Goal: Information Seeking & Learning: Learn about a topic

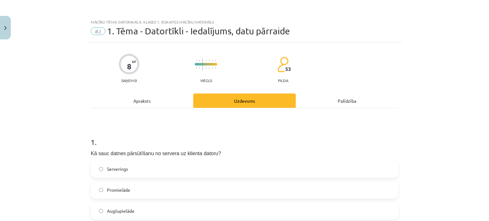
click at [136, 103] on div "Apraksts" at bounding box center [142, 101] width 102 height 14
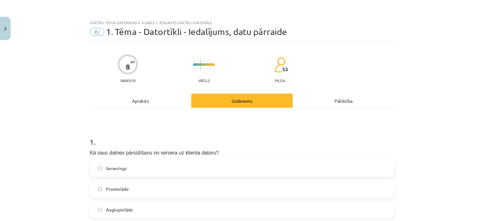
scroll to position [16, 0]
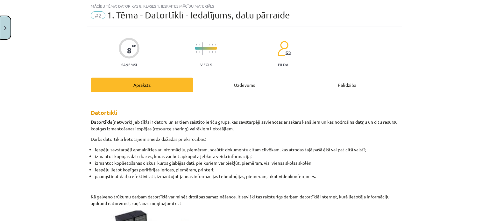
click at [7, 30] on button "Close" at bounding box center [5, 28] width 11 height 24
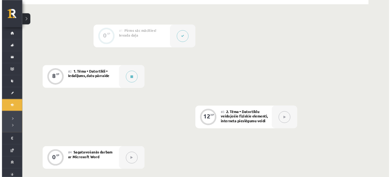
scroll to position [148, 0]
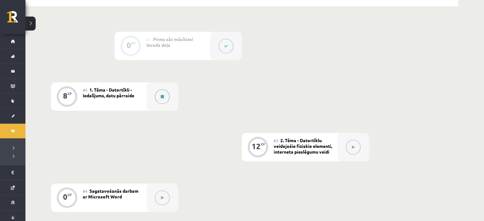
click at [165, 94] on button at bounding box center [162, 96] width 15 height 15
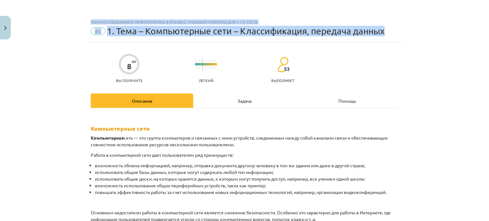
drag, startPoint x: 89, startPoint y: 66, endPoint x: 374, endPoint y: -37, distance: 303.5
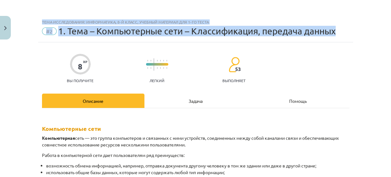
drag, startPoint x: 460, startPoint y: 1, endPoint x: 216, endPoint y: 141, distance: 281.7
click at [216, 141] on p "Компьютерная сеть — это группа компьютеров и связанных с ними устройств, соедин…" at bounding box center [195, 141] width 307 height 13
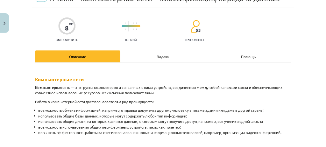
scroll to position [32, 0]
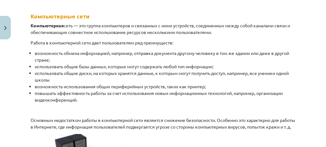
scroll to position [122, 0]
click at [88, 62] on li "возможность обмена информацией, например, отправка документа другому человеку в…" at bounding box center [165, 56] width 260 height 13
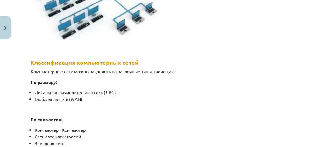
scroll to position [148, 0]
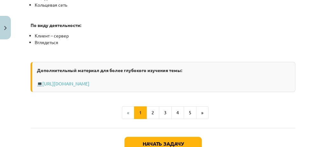
scroll to position [462, 0]
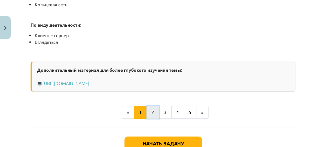
click at [151, 115] on font "2" at bounding box center [152, 112] width 3 height 6
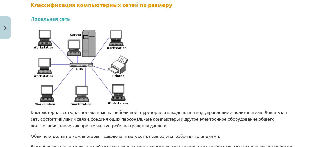
scroll to position [124, 0]
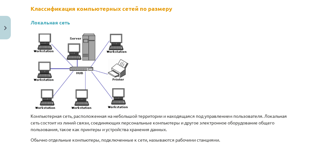
click at [151, 119] on p "Компьютерная сеть, расположенная на небольшой территории и находящаяся под упра…" at bounding box center [163, 123] width 265 height 20
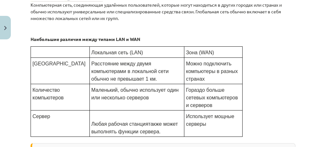
scroll to position [381, 0]
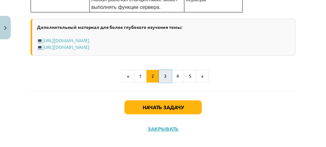
click at [167, 78] on button "3" at bounding box center [165, 76] width 13 height 13
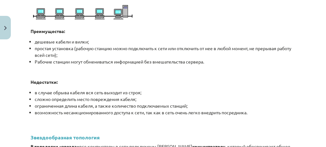
scroll to position [267, 0]
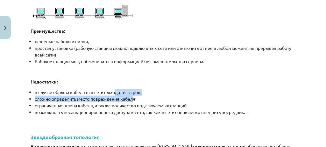
drag, startPoint x: 135, startPoint y: 95, endPoint x: 110, endPoint y: 89, distance: 25.2
click at [110, 89] on ul "в случае обрыва кабеля вся сеть выходит из строя; сложно определить место повре…" at bounding box center [163, 102] width 265 height 27
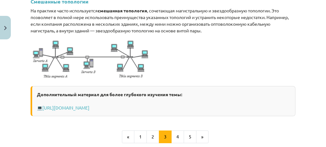
scroll to position [858, 0]
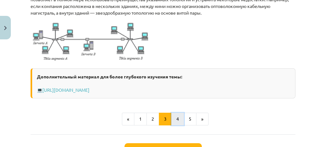
click at [179, 121] on button "4" at bounding box center [177, 119] width 13 height 13
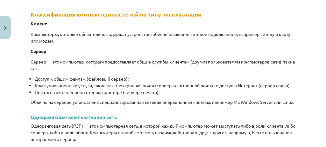
scroll to position [118, 0]
click at [89, 95] on li "Печать на выделенном сетевом принтере (сервере печати);" at bounding box center [165, 92] width 260 height 7
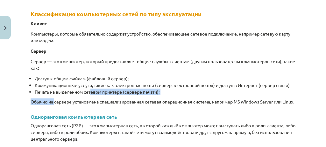
drag, startPoint x: 90, startPoint y: 95, endPoint x: 53, endPoint y: 107, distance: 38.8
click at [53, 107] on div "Классификация компьютерных сетей по типу эксплуатации Клиент Компьютеры, которы…" at bounding box center [163, 96] width 265 height 181
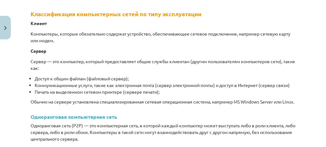
click at [19, 78] on div "Тема исследования: Информатика, 8-й класс, учебный материал для 1-го теста #2 1…" at bounding box center [163, 73] width 326 height 147
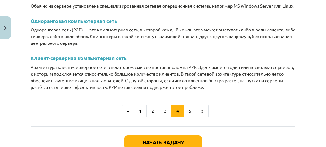
scroll to position [216, 0]
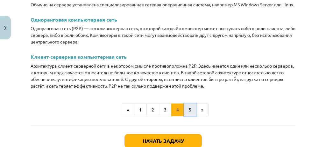
click at [184, 116] on button "5" at bounding box center [190, 110] width 13 height 13
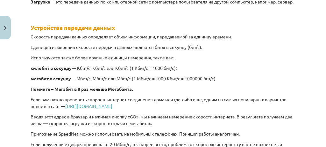
scroll to position [202, 0]
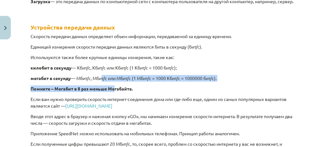
drag, startPoint x: 103, startPoint y: 87, endPoint x: 115, endPoint y: 96, distance: 15.3
click at [115, 96] on div "Скачать и загрузить Работая в компьютерной сети, пользователи как получают, так…" at bounding box center [163, 60] width 265 height 277
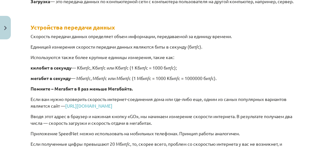
click at [29, 100] on div "8 XP Вы получите Легкий 53 выполняет Описание Задача Помощь Скачать и загрузить…" at bounding box center [163, 66] width 272 height 433
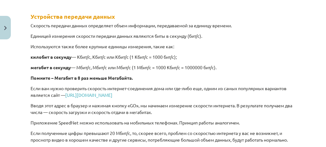
scroll to position [213, 0]
click at [84, 98] on font "[URL][DOMAIN_NAME]" at bounding box center [88, 95] width 47 height 6
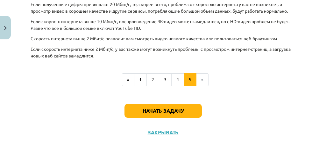
scroll to position [343, 0]
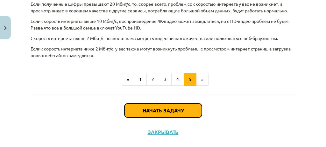
click at [124, 118] on button "Начать задачу" at bounding box center [162, 111] width 77 height 14
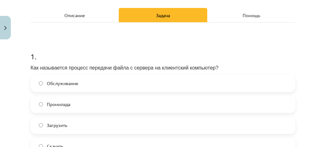
scroll to position [100, 0]
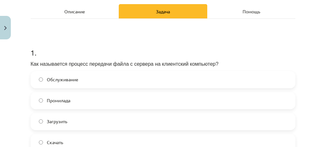
click at [64, 117] on label "Загрузить" at bounding box center [162, 122] width 263 height 16
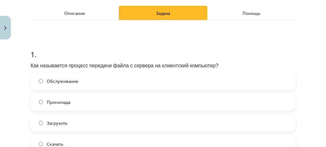
scroll to position [95, 0]
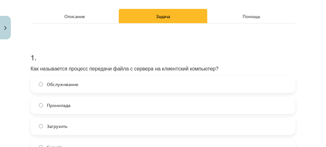
click at [67, 20] on div "Описание" at bounding box center [75, 16] width 88 height 14
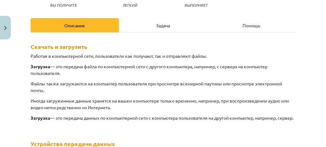
scroll to position [88, 0]
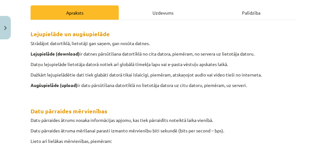
scroll to position [78, 0]
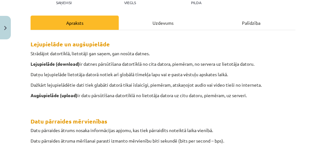
click at [164, 23] on div "Uzdevums" at bounding box center [163, 23] width 88 height 14
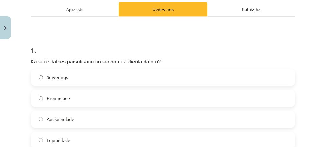
scroll to position [102, 0]
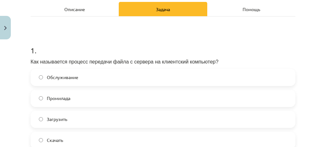
click at [90, 136] on label "Скачать" at bounding box center [162, 141] width 263 height 16
click at [212, 44] on h1 "1 ." at bounding box center [163, 45] width 265 height 20
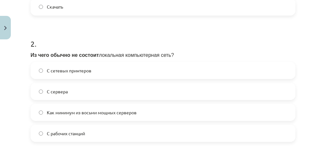
click at [212, 44] on h1 "2 ." at bounding box center [163, 38] width 265 height 20
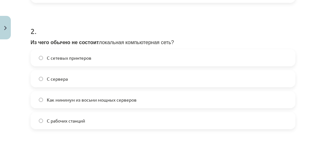
scroll to position [248, 0]
click at [105, 101] on font "Как минимум из восьми мощных серверов" at bounding box center [92, 100] width 90 height 6
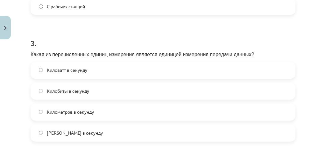
scroll to position [363, 0]
click at [78, 93] on font "Килобиты в секунду" at bounding box center [68, 91] width 42 height 6
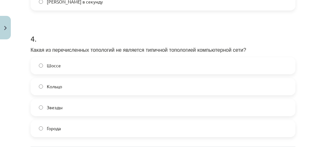
scroll to position [496, 0]
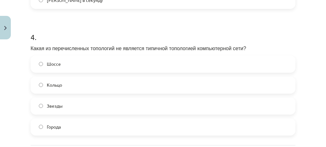
click at [73, 125] on label "Города" at bounding box center [162, 127] width 263 height 16
click at [76, 66] on label "Шоссе" at bounding box center [162, 64] width 263 height 16
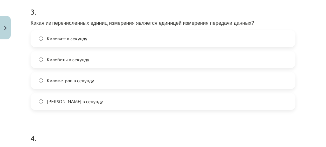
scroll to position [557, 0]
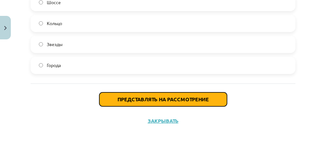
click at [113, 100] on button "Представлять на рассмотрение" at bounding box center [163, 100] width 128 height 14
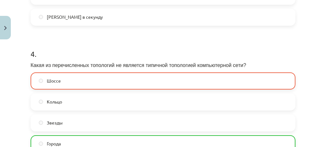
scroll to position [577, 0]
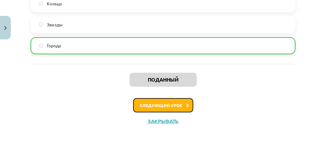
click at [146, 104] on font "Следующий урок" at bounding box center [161, 105] width 43 height 5
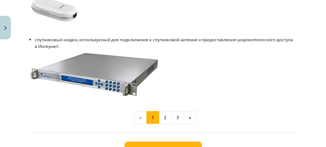
scroll to position [974, 0]
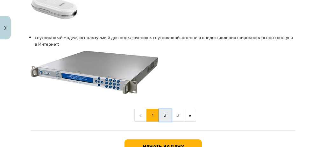
click at [164, 118] on font "2" at bounding box center [165, 115] width 3 height 6
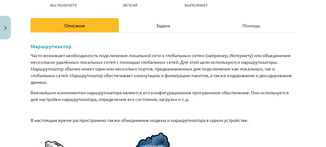
scroll to position [90, 0]
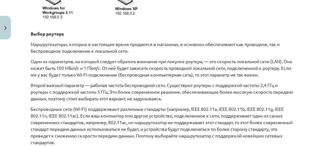
scroll to position [316, 0]
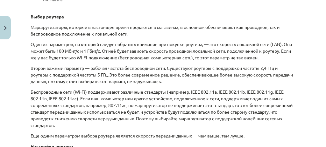
click at [163, 58] on font "Один из параметров, на который следует обратить внимание при покупке роутера, —…" at bounding box center [161, 50] width 261 height 19
click at [117, 62] on div "Маршрутизатор Часто возникает необходимость подключения локальной сети к глобал…" at bounding box center [163, 105] width 265 height 595
click at [100, 102] on font "Беспроводные сети (Wi-Fi) поддерживают различные стандарты (например, IEEE 802.…" at bounding box center [162, 108] width 262 height 39
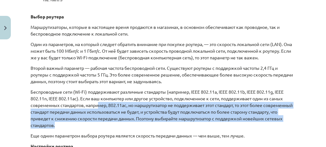
drag, startPoint x: 100, startPoint y: 102, endPoint x: 136, endPoint y: 127, distance: 43.8
click at [136, 127] on p "Беспроводные сети (Wi-Fi) поддерживают различные стандарты (например, IEEE 802.…" at bounding box center [163, 109] width 265 height 40
click at [158, 126] on p "Беспроводные сети (Wi-Fi) поддерживают различные стандарты (например, IEEE 802.…" at bounding box center [163, 109] width 265 height 40
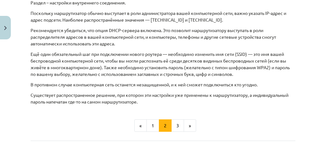
scroll to position [614, 0]
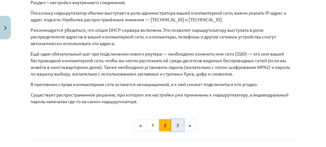
click at [177, 126] on button "3" at bounding box center [177, 125] width 13 height 13
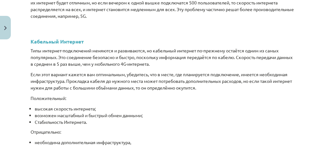
scroll to position [698, 0]
click at [52, 111] on font "высокая скорость интернета;" at bounding box center [65, 109] width 61 height 6
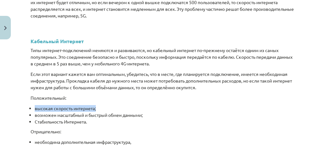
click at [52, 111] on font "высокая скорость интернета;" at bounding box center [65, 109] width 61 height 6
click at [3, 105] on div "Тема исследования: Информатика, 8-й класс, учебный материал для 1-го теста #3 2…" at bounding box center [163, 73] width 326 height 147
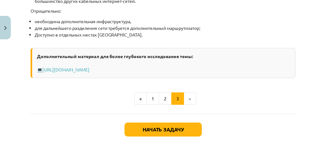
scroll to position [1005, 0]
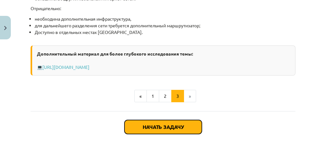
click at [152, 130] on font "Начать задачу" at bounding box center [162, 127] width 41 height 7
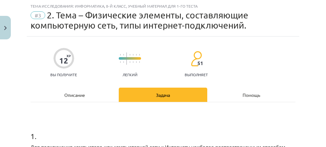
scroll to position [16, 0]
click at [156, 134] on h1 "1 ." at bounding box center [163, 131] width 265 height 20
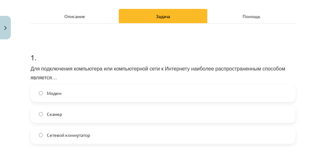
scroll to position [120, 0]
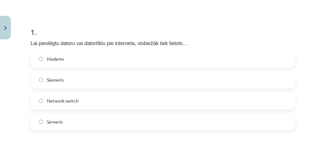
click at [134, 96] on label "Network switch" at bounding box center [162, 101] width 263 height 16
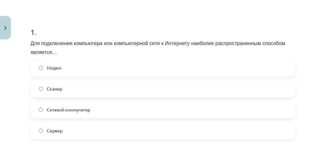
click at [179, 29] on h1 "1 ." at bounding box center [163, 27] width 265 height 20
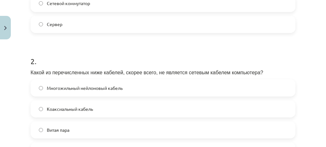
scroll to position [253, 0]
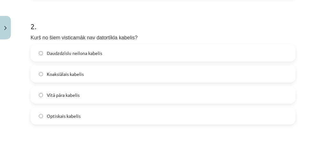
click at [131, 29] on h1 "2 ." at bounding box center [163, 21] width 265 height 20
click at [83, 51] on span "Daudzdzīslu neilona kabelis" at bounding box center [74, 53] width 55 height 7
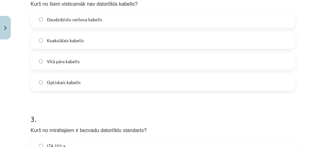
scroll to position [287, 0]
click at [82, 35] on label "Koaksiālais kabelis" at bounding box center [162, 40] width 263 height 16
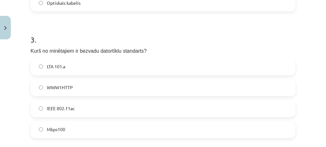
scroll to position [366, 0]
click at [82, 108] on label "IEEE 802.11ac" at bounding box center [162, 109] width 263 height 16
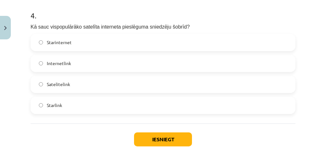
scroll to position [518, 0]
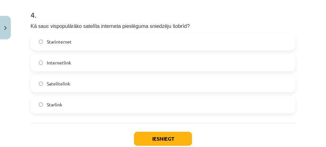
click at [197, 5] on h1 "4 ." at bounding box center [163, 9] width 265 height 20
click at [159, 106] on label "Starlink" at bounding box center [162, 105] width 263 height 16
click at [155, 140] on button "Iesniegt" at bounding box center [163, 139] width 58 height 14
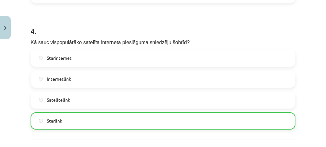
scroll to position [577, 0]
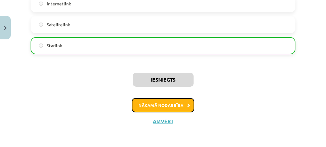
click at [139, 109] on button "Nākamā nodarbība" at bounding box center [163, 105] width 62 height 15
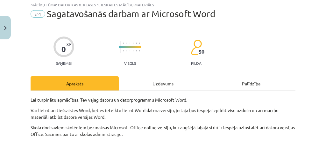
scroll to position [16, 0]
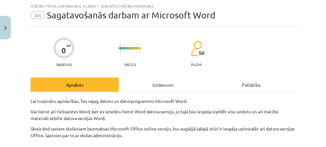
click at [142, 85] on div "Uzdevums" at bounding box center [163, 85] width 88 height 14
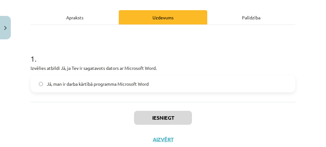
scroll to position [83, 0]
click at [91, 23] on div "Apraksts" at bounding box center [75, 17] width 88 height 14
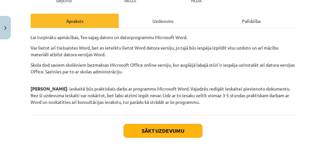
scroll to position [80, 0]
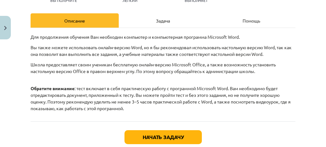
click at [0, 99] on div "Тема исследования: Информатика, 8-й класс, учебный материал для 1-го теста #4 П…" at bounding box center [163, 73] width 326 height 147
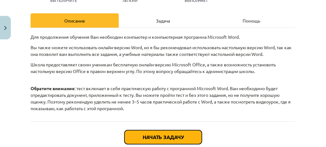
click at [149, 132] on button "Начать задачу" at bounding box center [162, 137] width 77 height 14
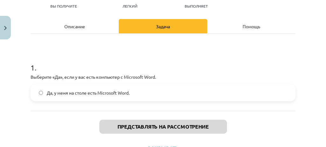
scroll to position [75, 0]
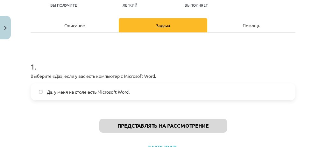
click at [132, 97] on label "Да, у меня на столе есть Microsoft Word." at bounding box center [162, 92] width 263 height 16
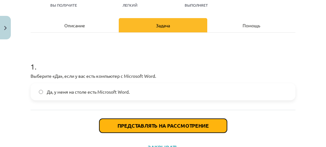
click at [145, 124] on font "Представлять на рассмотрение" at bounding box center [162, 125] width 91 height 7
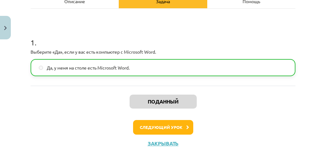
scroll to position [100, 0]
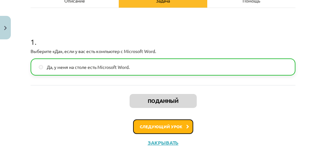
click at [167, 124] on font "Следующий урок" at bounding box center [161, 126] width 43 height 5
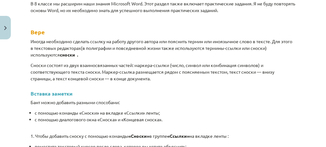
scroll to position [0, 0]
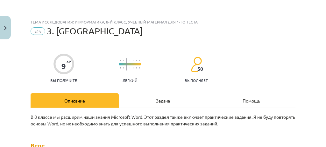
click at [156, 106] on div "Задача" at bounding box center [163, 101] width 88 height 14
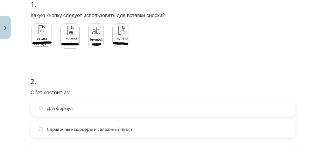
scroll to position [138, 0]
click at [105, 32] on div at bounding box center [80, 38] width 99 height 31
click at [103, 32] on label at bounding box center [95, 36] width 17 height 27
click at [74, 35] on img at bounding box center [69, 36] width 19 height 25
click at [78, 48] on div at bounding box center [69, 38] width 21 height 31
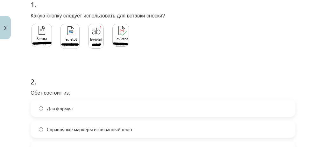
click at [119, 26] on img at bounding box center [120, 35] width 17 height 23
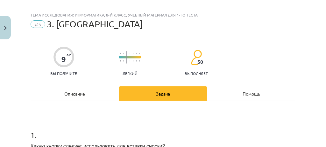
click at [75, 87] on div "Описание" at bounding box center [75, 94] width 88 height 14
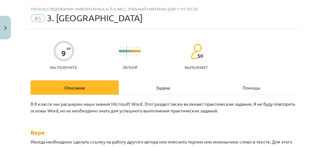
scroll to position [0, 0]
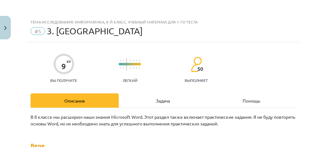
click at [151, 104] on div "Задача" at bounding box center [163, 101] width 88 height 14
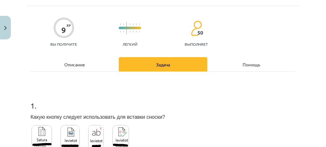
scroll to position [36, 0]
click at [102, 132] on img at bounding box center [96, 137] width 16 height 25
click at [90, 65] on div "Описание" at bounding box center [75, 64] width 88 height 14
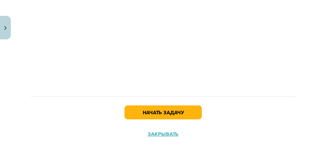
scroll to position [979, 0]
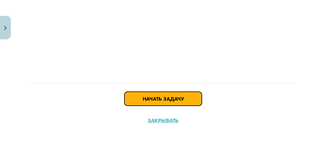
click at [138, 104] on button "Начать задачу" at bounding box center [162, 99] width 77 height 14
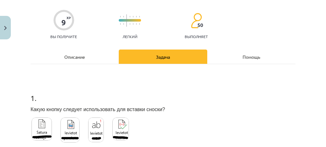
scroll to position [45, 0]
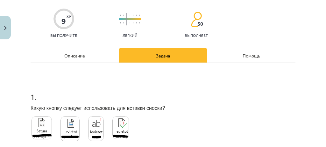
click at [170, 24] on div "9 XP Вы получите Легкий 50 выполняет" at bounding box center [163, 21] width 265 height 33
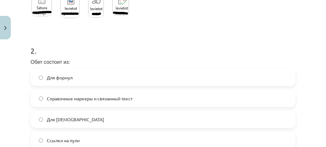
scroll to position [169, 0]
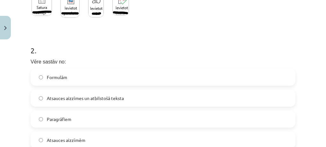
click at [158, 39] on h1 "2 ." at bounding box center [163, 45] width 265 height 20
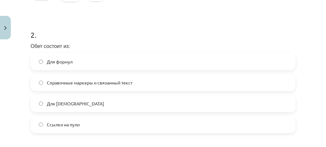
click at [211, 28] on h1 "2 ." at bounding box center [163, 29] width 265 height 20
click at [144, 78] on label "Справочные маркеры и связанный текст" at bounding box center [162, 83] width 263 height 16
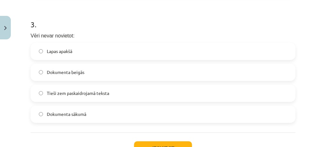
scroll to position [322, 0]
click at [167, 97] on label "Tieši zem paskaidrojamā teksta" at bounding box center [162, 93] width 263 height 16
click at [168, 142] on button "Iesniegt" at bounding box center [163, 148] width 58 height 14
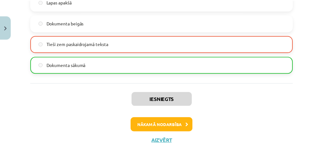
scroll to position [372, 0]
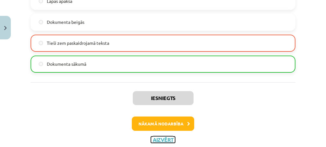
click at [163, 137] on button "Aizvērt" at bounding box center [163, 140] width 24 height 6
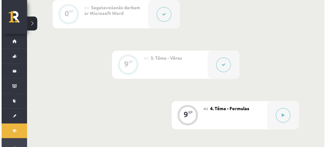
scroll to position [347, 0]
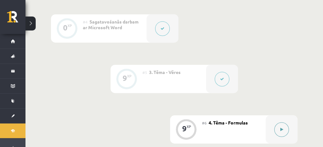
click at [282, 137] on button at bounding box center [281, 129] width 15 height 15
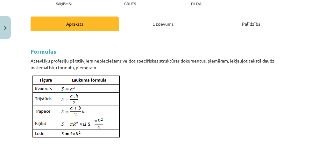
scroll to position [77, 0]
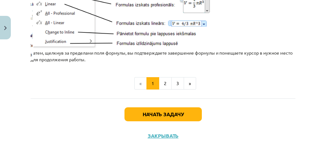
scroll to position [951, 0]
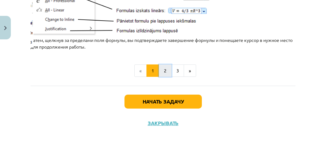
click at [163, 73] on button "2" at bounding box center [165, 71] width 13 height 13
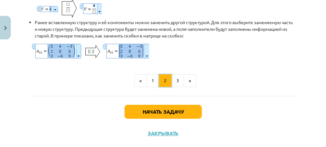
scroll to position [672, 0]
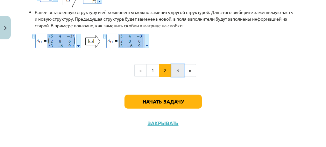
click at [181, 65] on button "3" at bounding box center [177, 70] width 13 height 13
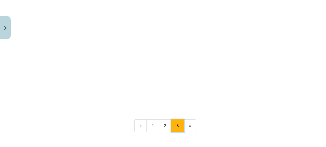
scroll to position [1037, 0]
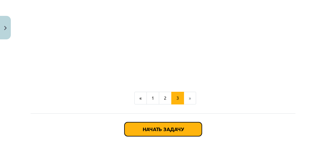
click at [162, 133] on font "Начать задачу" at bounding box center [162, 129] width 41 height 7
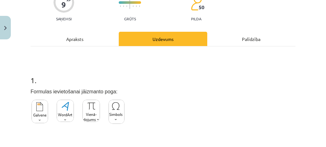
scroll to position [61, 0]
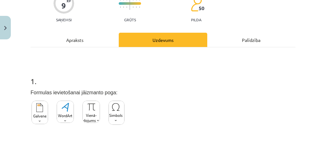
click at [102, 36] on div "Apraksts" at bounding box center [75, 40] width 88 height 14
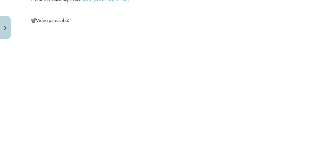
scroll to position [1058, 0]
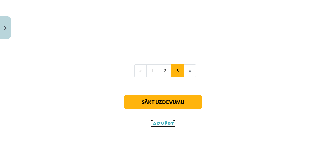
click at [168, 121] on button "Aizvērt" at bounding box center [163, 124] width 24 height 6
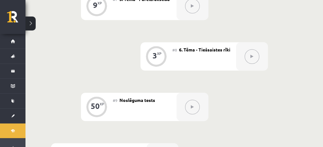
scroll to position [511, 0]
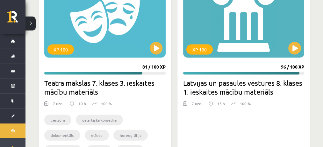
scroll to position [1663, 0]
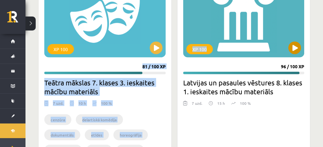
drag, startPoint x: 169, startPoint y: 20, endPoint x: 237, endPoint y: 31, distance: 68.9
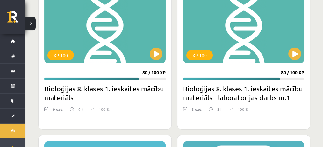
scroll to position [1501, 0]
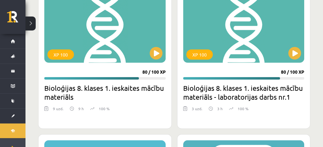
click at [184, 109] on img at bounding box center [185, 109] width 4 height 6
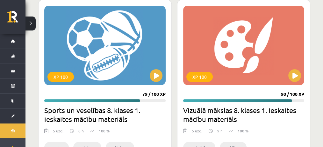
scroll to position [2403, 0]
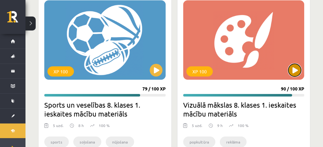
click at [301, 65] on button at bounding box center [294, 70] width 13 height 13
